Goal: Task Accomplishment & Management: Complete application form

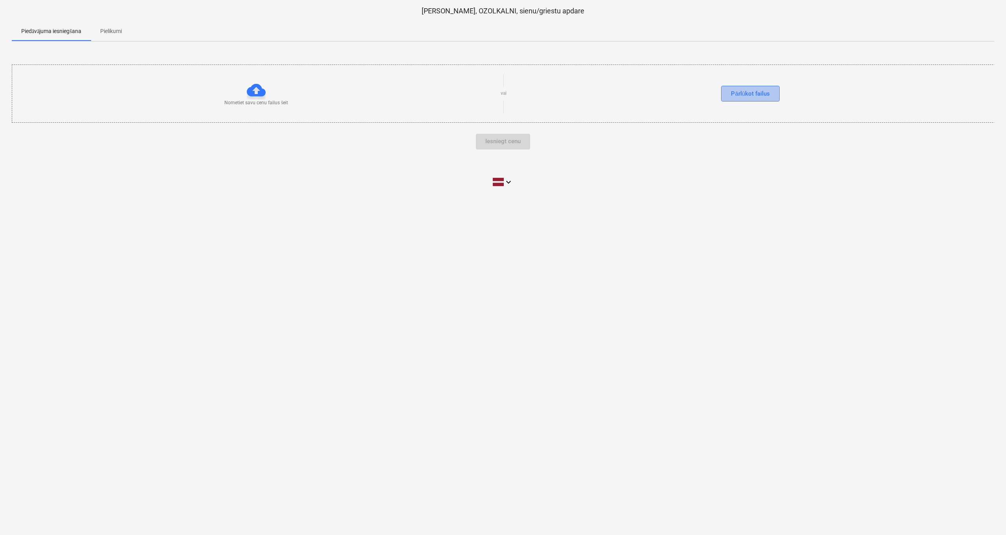
click at [748, 95] on div "Pārlūkot failus" at bounding box center [750, 93] width 39 height 10
click at [118, 31] on p "Pielikumi" at bounding box center [111, 31] width 22 height 8
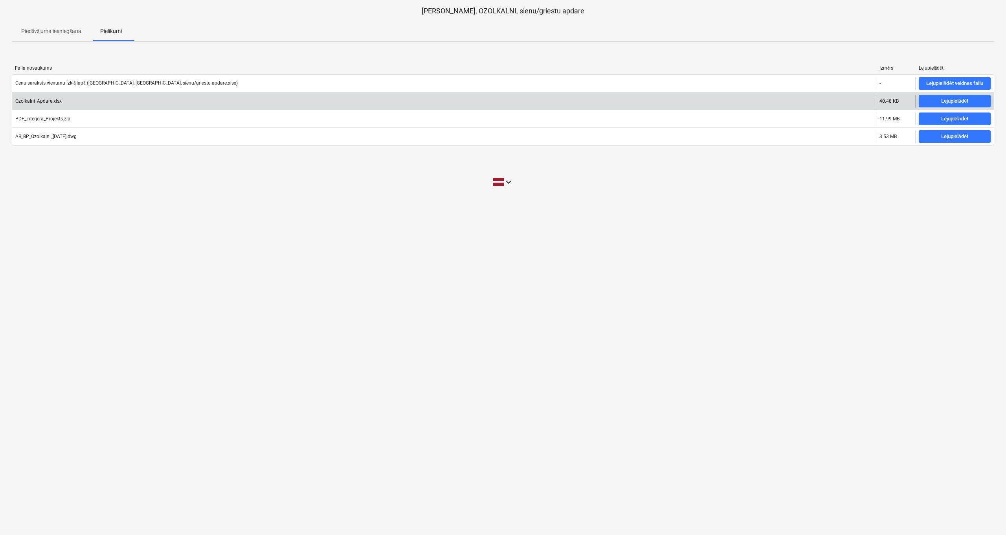
click at [59, 104] on div "Ozolkalni_Apdare.xlsx" at bounding box center [444, 101] width 864 height 13
click at [42, 105] on div "Ozolkalni_Apdare.xlsx" at bounding box center [444, 101] width 864 height 13
click at [47, 103] on div "Ozolkalni_Apdare.xlsx" at bounding box center [38, 101] width 46 height 6
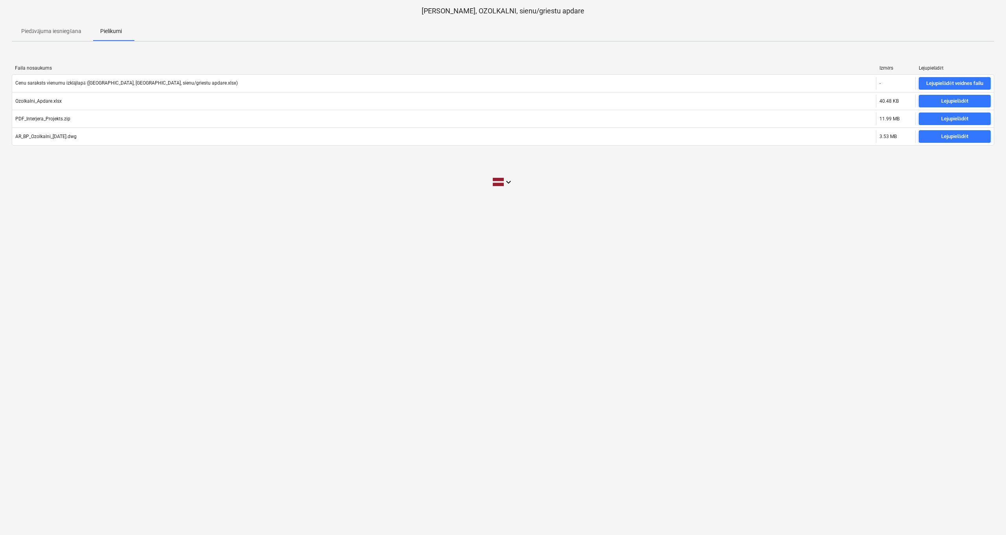
click at [68, 31] on p "Piedāvājuma iesniegšana" at bounding box center [51, 31] width 60 height 8
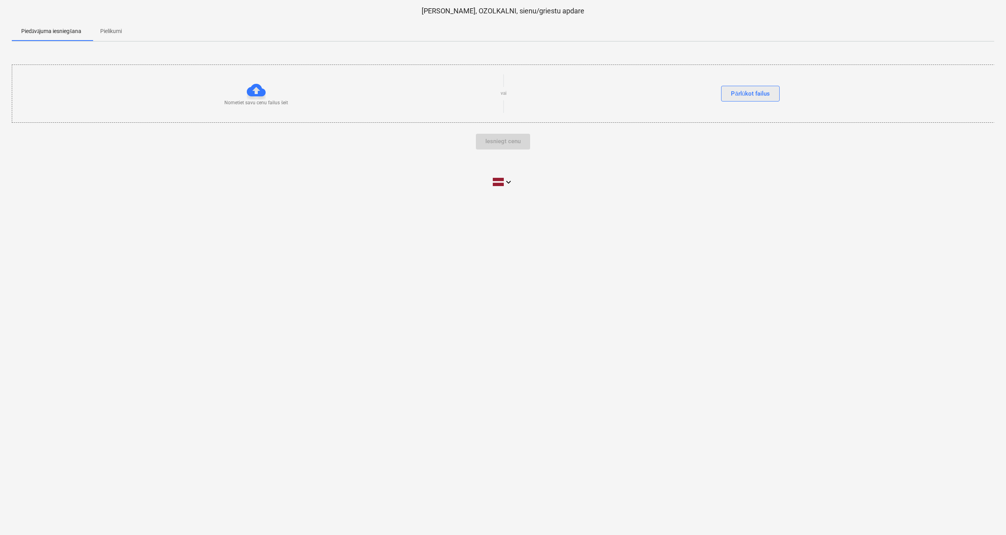
click at [750, 97] on div "Pārlūkot failus" at bounding box center [750, 93] width 39 height 10
click at [502, 152] on div "Iesniegt cenu" at bounding box center [503, 149] width 35 height 10
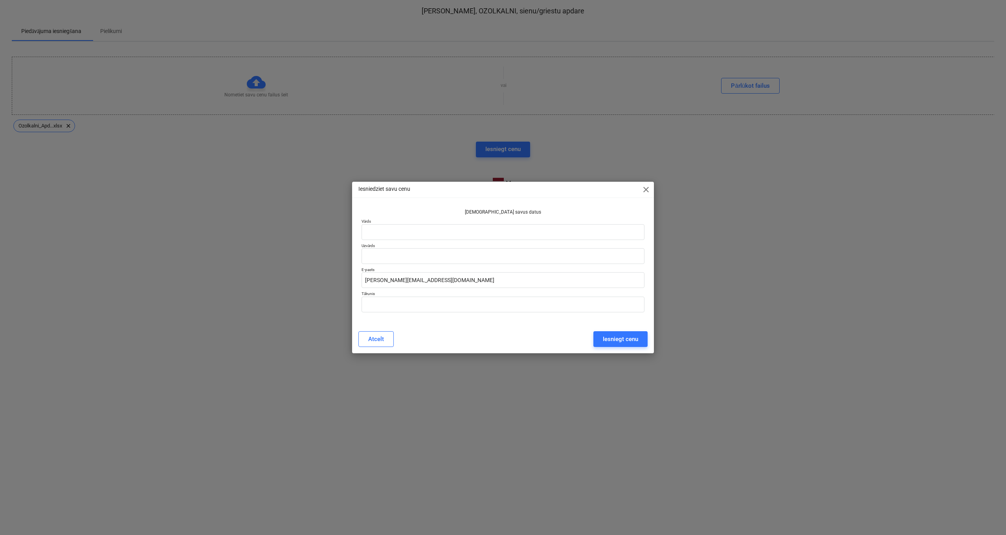
click at [424, 240] on div at bounding box center [503, 241] width 283 height 3
type input "Raivis"
type input "Skutulis"
type input "20234646"
click at [607, 338] on div "Iesniegt cenu" at bounding box center [620, 339] width 35 height 10
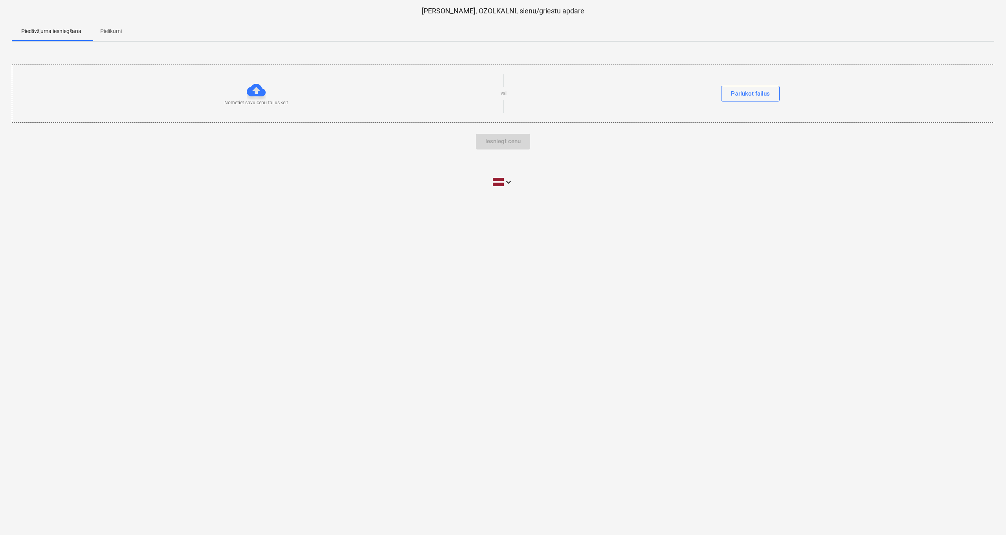
click at [117, 32] on p "Pielikumi" at bounding box center [111, 31] width 22 height 8
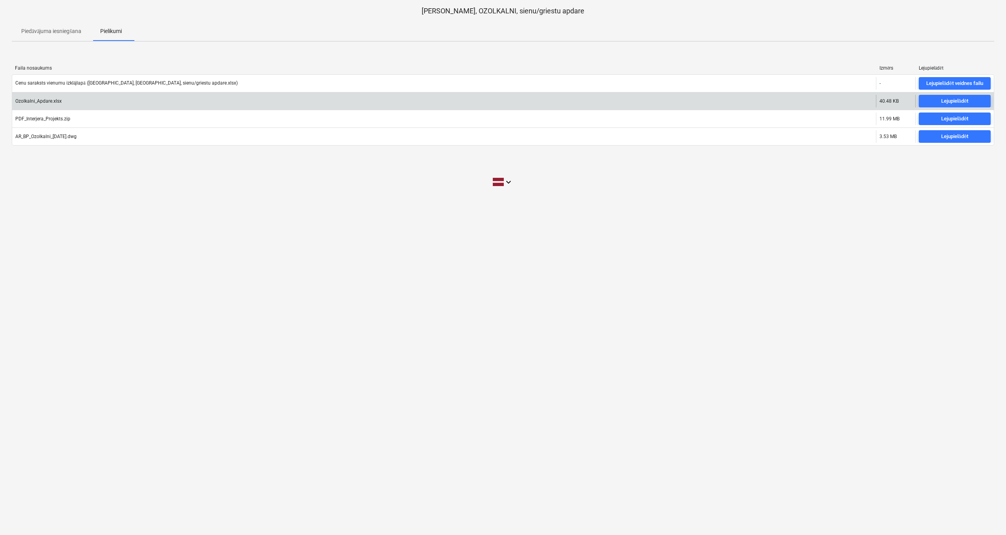
click at [90, 103] on div "Ozolkalni_Apdare.xlsx" at bounding box center [444, 101] width 864 height 13
click at [947, 102] on div "Lejupielādēt" at bounding box center [955, 101] width 27 height 9
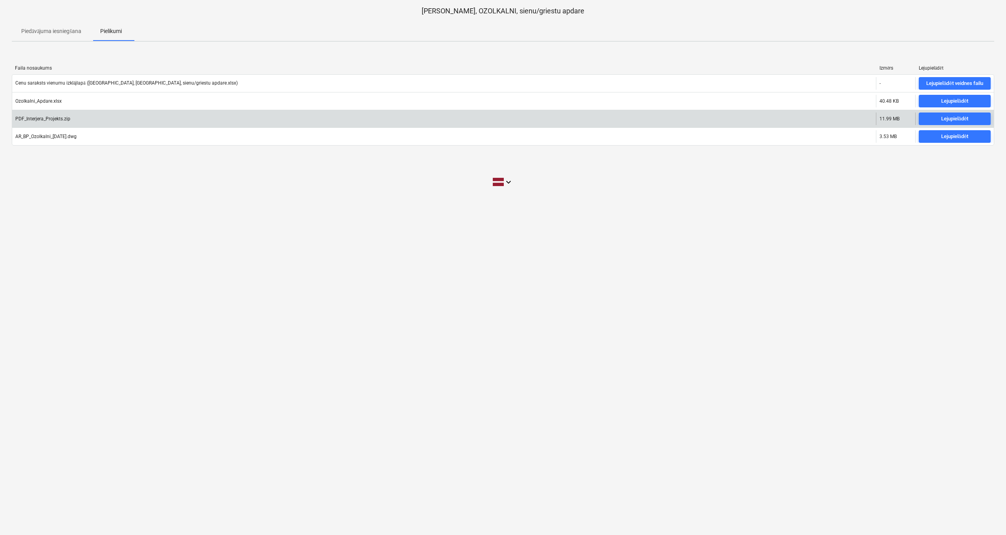
click at [712, 118] on div "PDF_Interjera_Projekts.zip" at bounding box center [444, 118] width 864 height 13
click at [942, 117] on div "Lejupielādēt" at bounding box center [955, 118] width 27 height 9
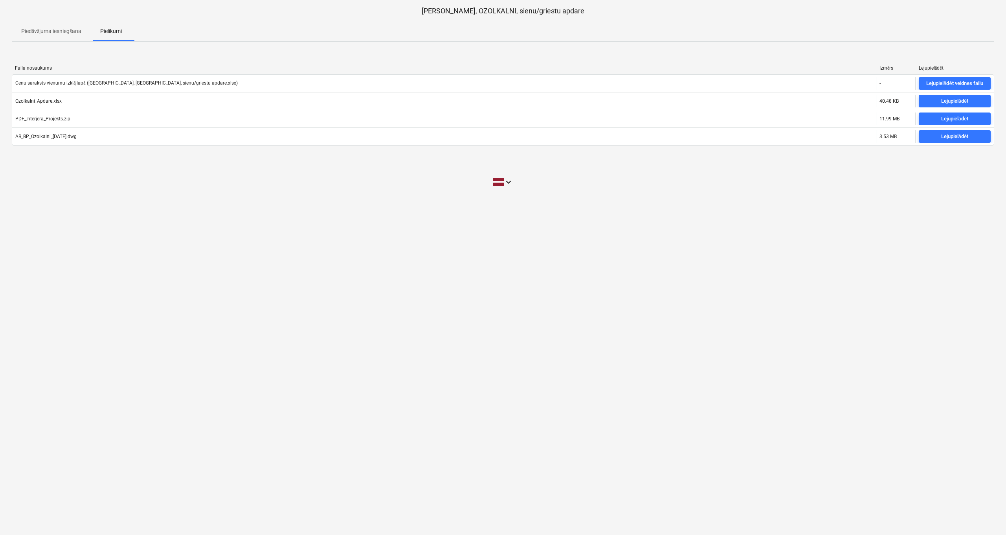
click at [707, 235] on div "HAGBERG, OZOLKALNI, sienu/griestu apdare Piedāvājuma iesniegšana Pielikumi Fail…" at bounding box center [503, 267] width 1006 height 535
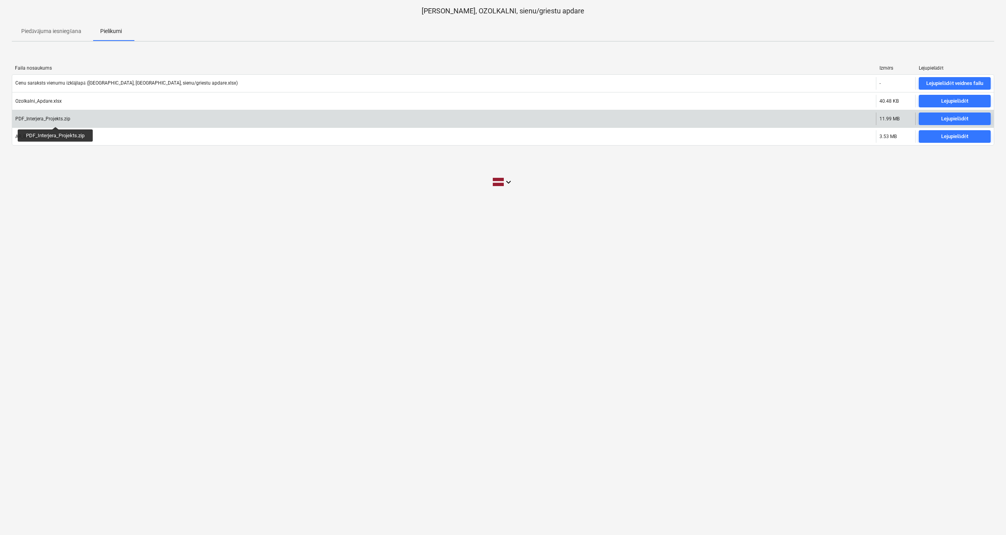
click at [55, 120] on div "PDF_Interjera_Projekts.zip" at bounding box center [42, 119] width 55 height 6
click at [38, 118] on div "PDF_Interjera_Projekts.zip" at bounding box center [42, 119] width 55 height 6
click at [933, 120] on span "Lejupielādēt" at bounding box center [955, 118] width 66 height 9
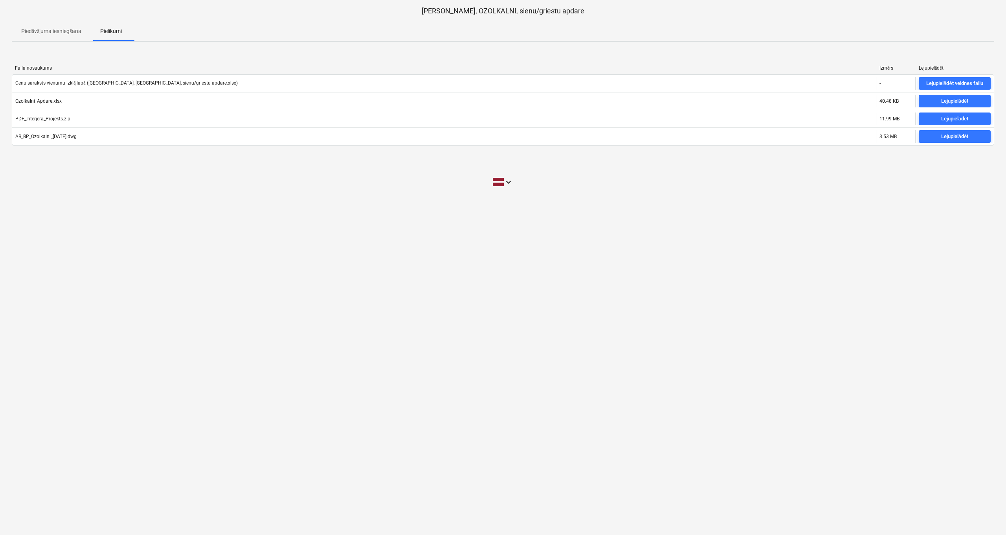
click at [119, 211] on div "HAGBERG, OZOLKALNI, sienu/griestu apdare Piedāvājuma iesniegšana Pielikumi Fail…" at bounding box center [503, 267] width 1006 height 535
click at [54, 29] on p "Piedāvājuma iesniegšana" at bounding box center [51, 31] width 60 height 8
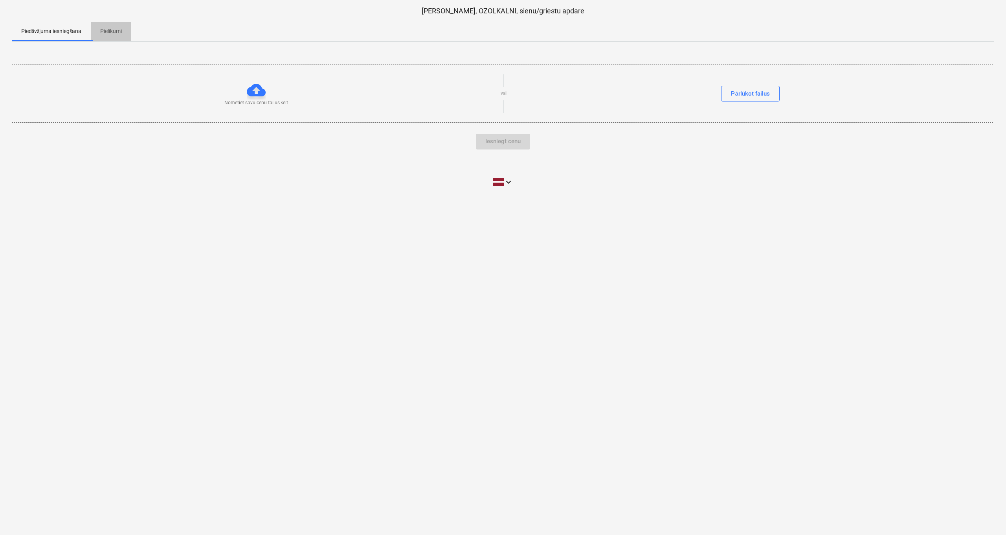
click at [106, 30] on p "Pielikumi" at bounding box center [111, 31] width 22 height 8
